Goal: Navigation & Orientation: Find specific page/section

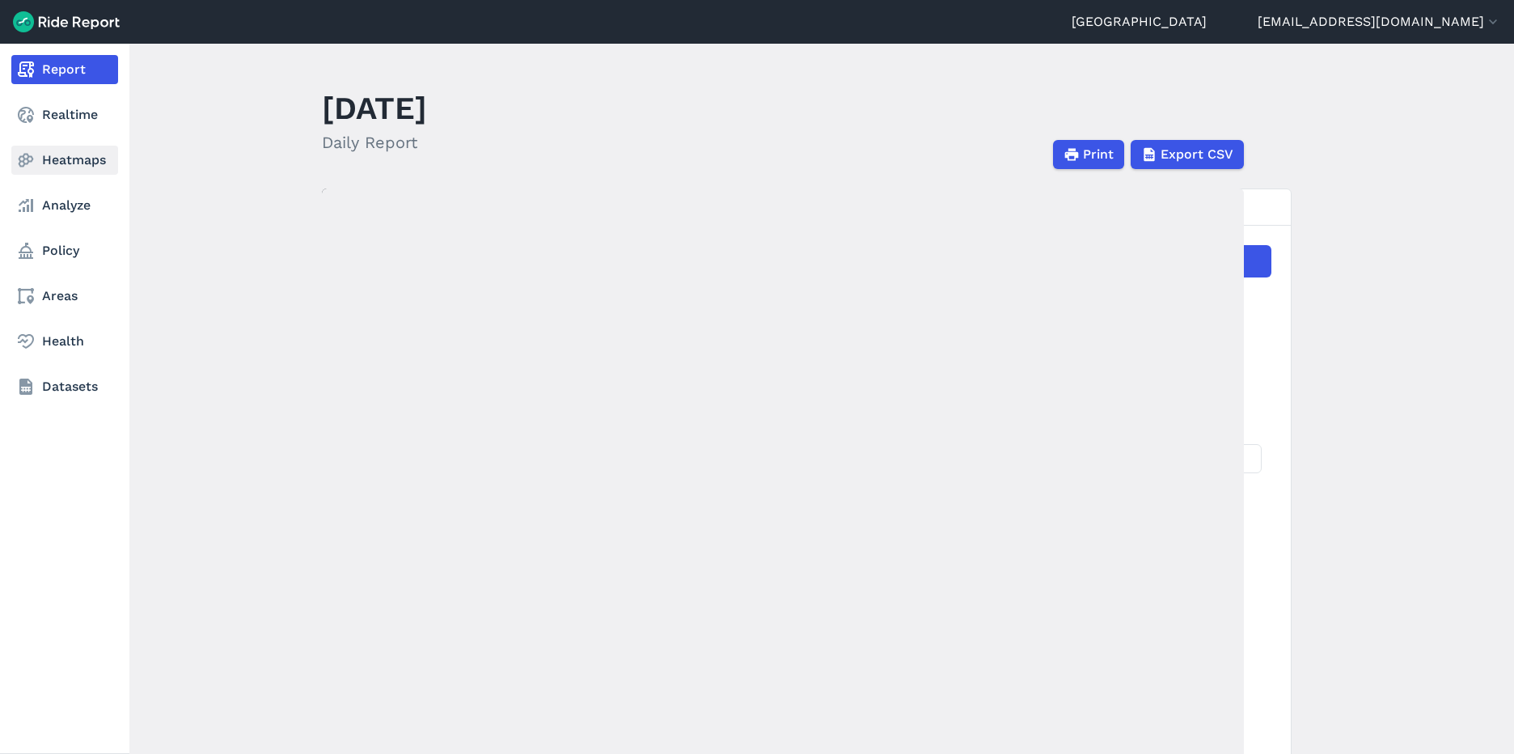
click at [61, 158] on link "Heatmaps" at bounding box center [64, 160] width 107 height 29
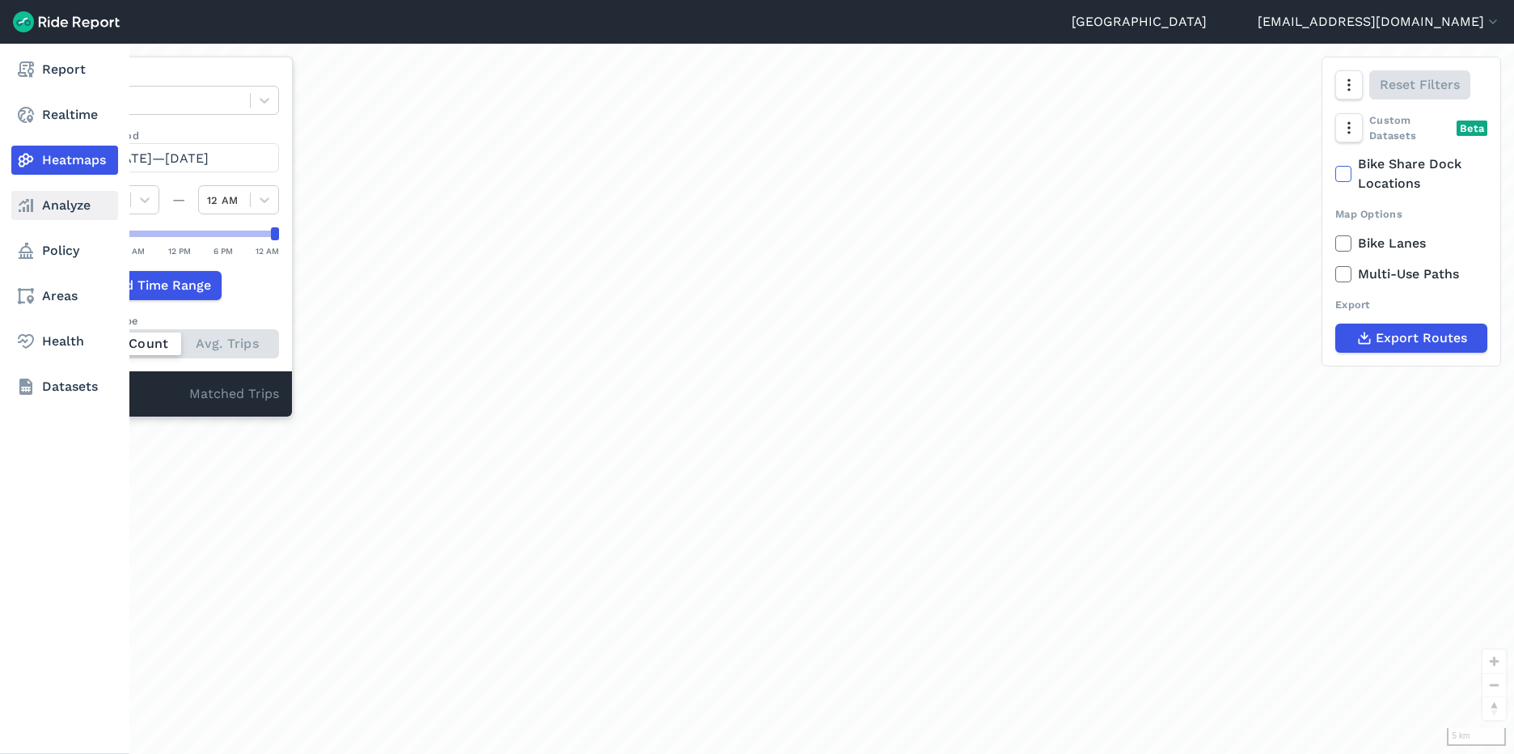
click at [55, 211] on link "Analyze" at bounding box center [64, 205] width 107 height 29
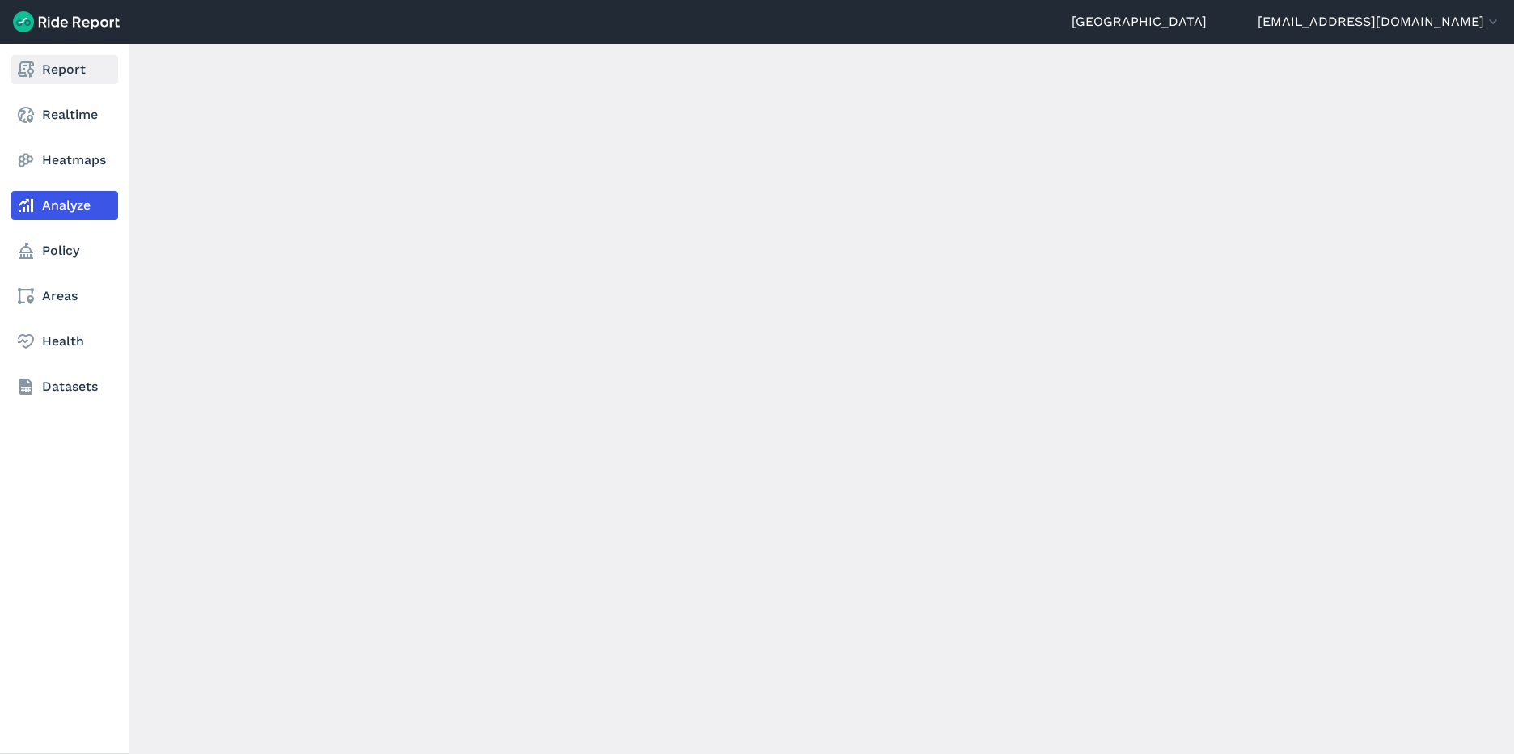
click at [49, 74] on link "Report" at bounding box center [64, 69] width 107 height 29
